Goal: Book appointment/travel/reservation

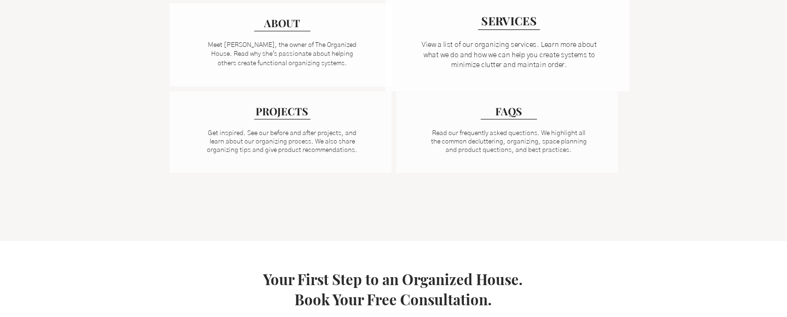
scroll to position [719, 0]
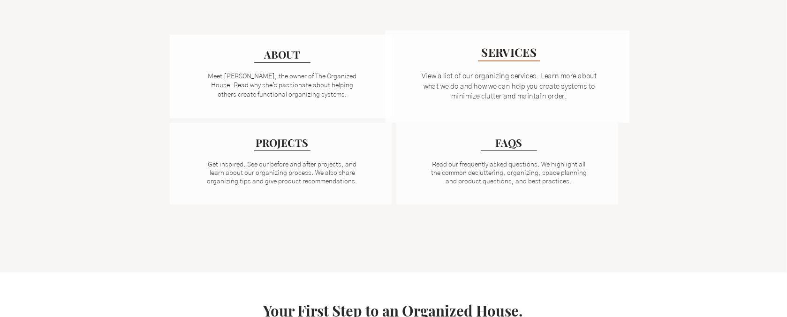
click at [506, 55] on span "SERVICES" at bounding box center [508, 51] width 55 height 15
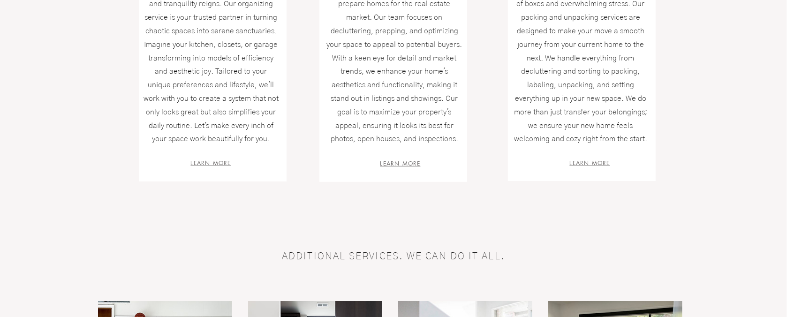
scroll to position [344, 0]
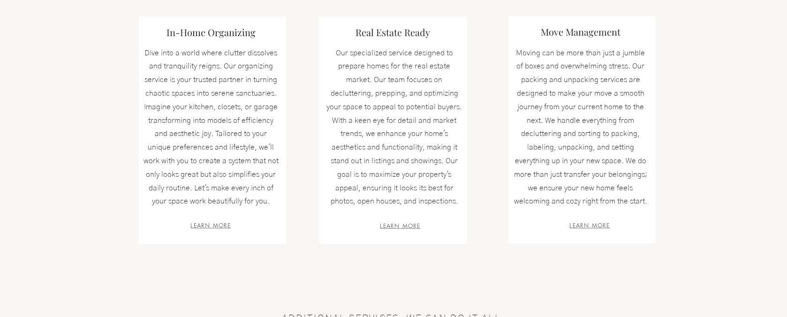
click at [217, 217] on div at bounding box center [213, 130] width 148 height 228
click at [209, 227] on span "LEARN MORE" at bounding box center [211, 225] width 40 height 8
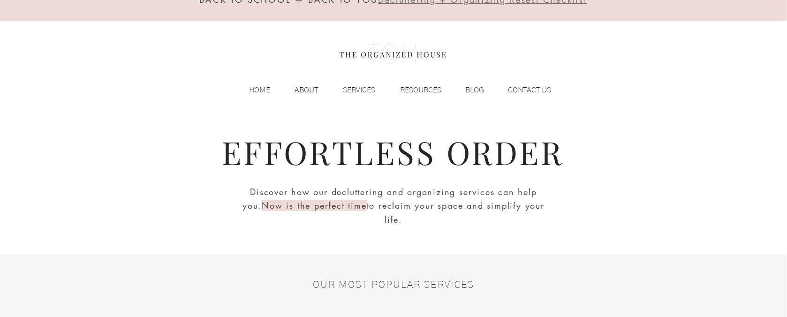
scroll to position [0, 0]
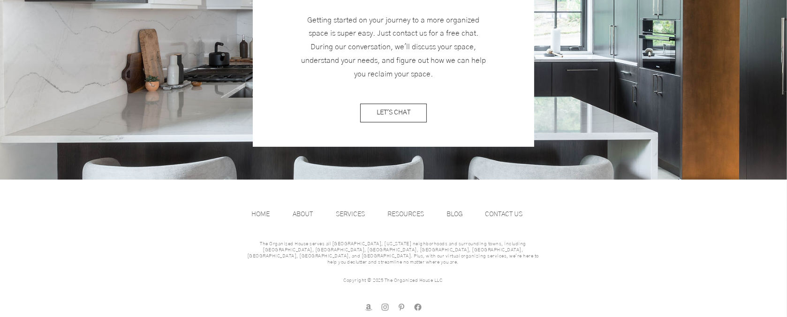
scroll to position [1137, 0]
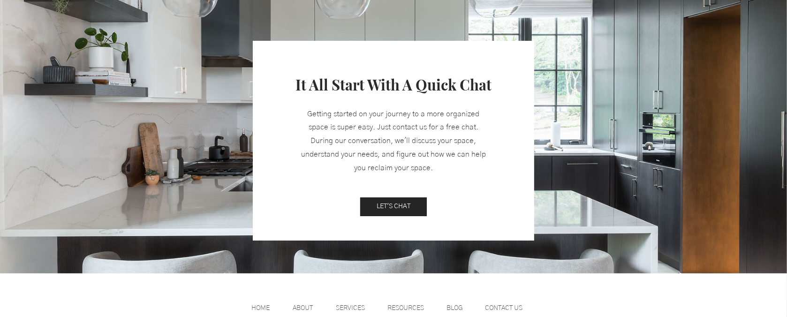
click at [409, 198] on link "LET'S CHAT" at bounding box center [393, 206] width 67 height 19
